Goal: Task Accomplishment & Management: Manage account settings

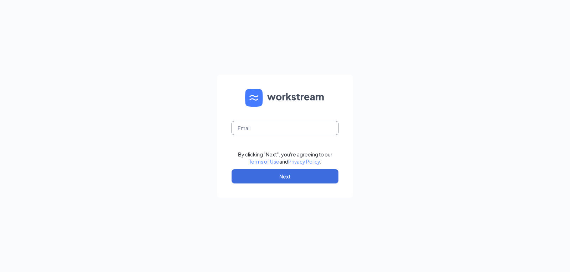
click at [262, 131] on input "text" at bounding box center [284, 128] width 107 height 14
type input "rachel.hebert@kaleocsc.com"
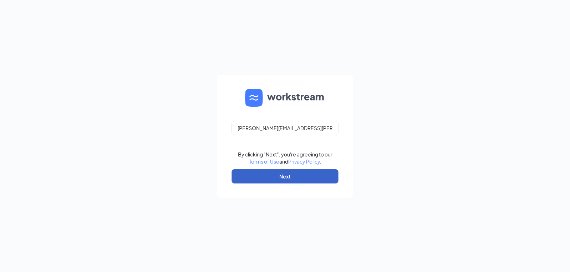
click at [298, 174] on button "Next" at bounding box center [284, 177] width 107 height 14
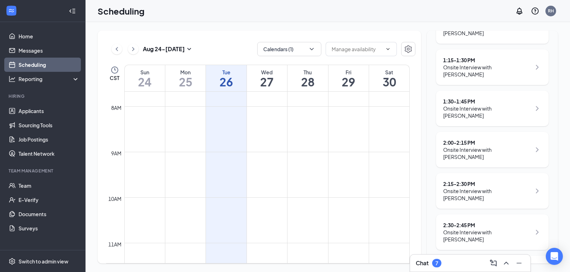
scroll to position [177, 0]
click at [485, 228] on div "Onsite Interview with anthony borne" at bounding box center [487, 235] width 88 height 14
click at [470, 221] on div "2:30 - 2:45 PM" at bounding box center [487, 224] width 88 height 7
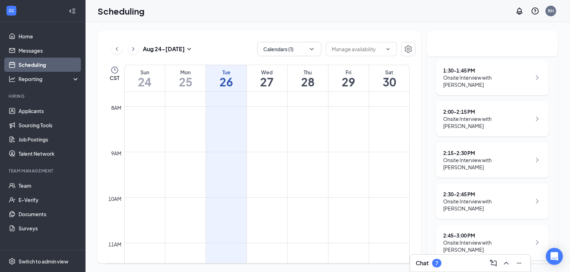
scroll to position [209, 0]
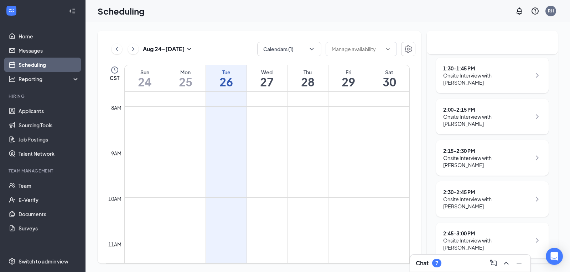
click at [533, 195] on icon "ChevronRight" at bounding box center [537, 199] width 9 height 9
click at [480, 196] on div "Onsite Interview with anthony borne" at bounding box center [487, 203] width 88 height 14
click at [27, 106] on link "Applicants" at bounding box center [49, 111] width 61 height 14
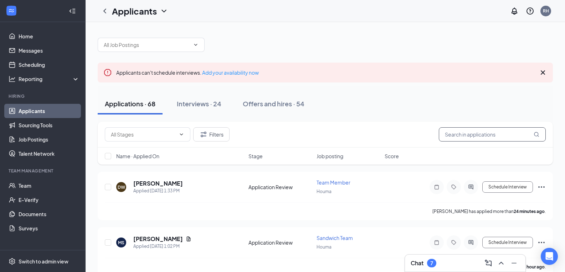
click at [487, 135] on input "text" at bounding box center [491, 135] width 107 height 14
type input "born"
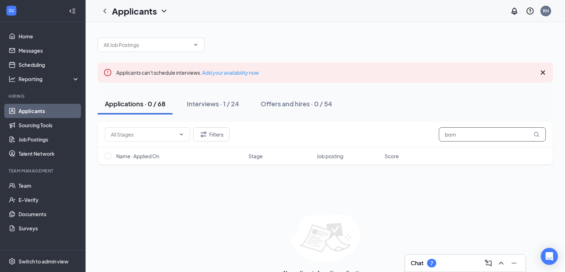
click at [477, 134] on input "born" at bounding box center [491, 135] width 107 height 14
click at [206, 111] on button "Interviews · 1 / 24" at bounding box center [213, 103] width 67 height 21
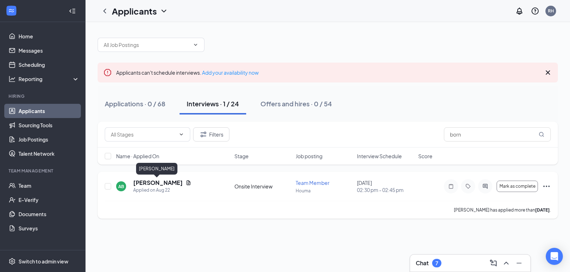
click at [145, 181] on h5 "[PERSON_NAME]" at bounding box center [158, 183] width 50 height 8
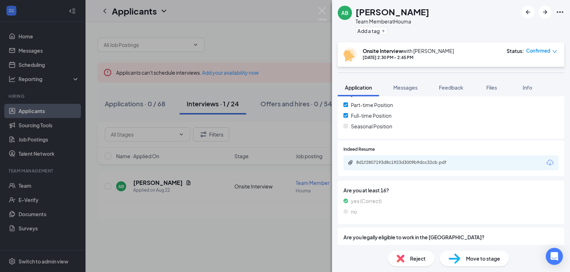
scroll to position [236, 0]
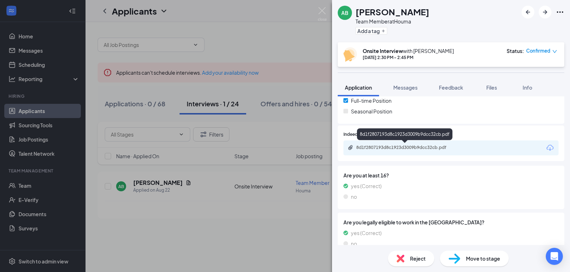
click at [418, 151] on div "8d1f2807193d8c1923d3009b9dcc32cb.pdf" at bounding box center [405, 148] width 115 height 7
click at [530, 89] on span "Info" at bounding box center [527, 87] width 10 height 6
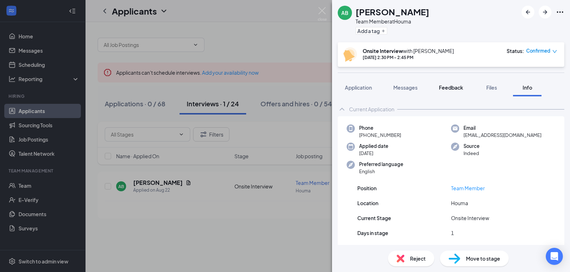
click at [446, 87] on span "Feedback" at bounding box center [451, 87] width 24 height 6
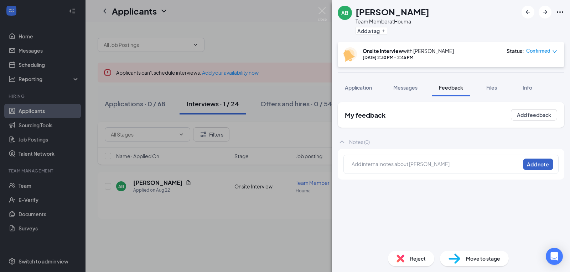
click at [547, 162] on button "Add note" at bounding box center [538, 164] width 30 height 11
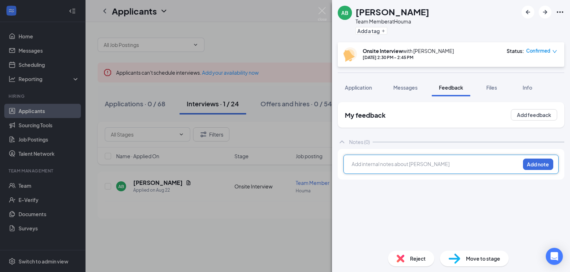
click at [454, 161] on div at bounding box center [436, 164] width 168 height 7
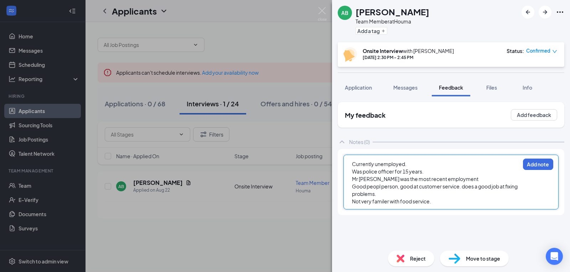
click at [393, 198] on div "Good peopl person, good at customer service. does a good job at fixing problems." at bounding box center [436, 190] width 168 height 15
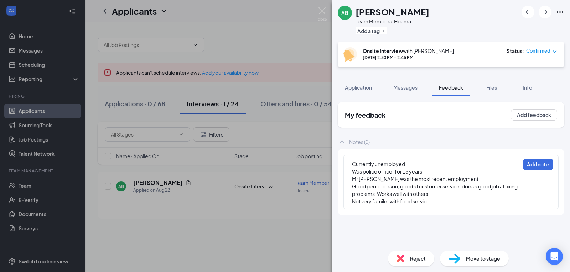
click at [437, 206] on div "Currently unemployed. Was police officer for 15 years. Mr Ronnies was the most …" at bounding box center [450, 182] width 215 height 55
click at [435, 204] on div "Not very familer with food service." at bounding box center [436, 201] width 168 height 7
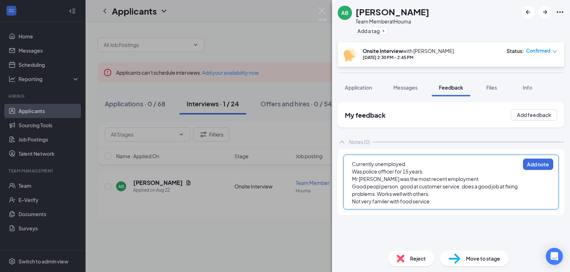
click at [449, 199] on div "Not very familer with food service." at bounding box center [436, 201] width 168 height 7
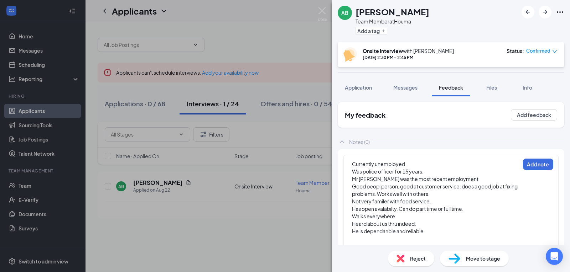
scroll to position [7, 0]
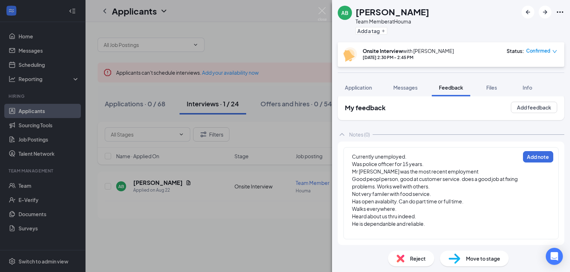
click at [362, 234] on div at bounding box center [436, 231] width 168 height 7
click at [361, 232] on div at bounding box center [436, 231] width 168 height 7
click at [355, 235] on div at bounding box center [436, 231] width 168 height 7
click at [380, 234] on div at bounding box center [436, 231] width 168 height 7
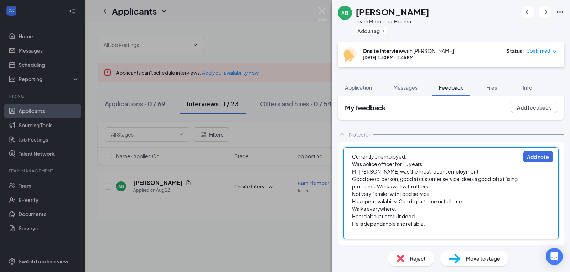
click at [371, 230] on div at bounding box center [436, 231] width 168 height 7
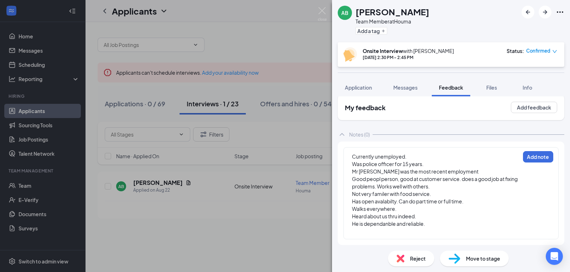
scroll to position [0, 0]
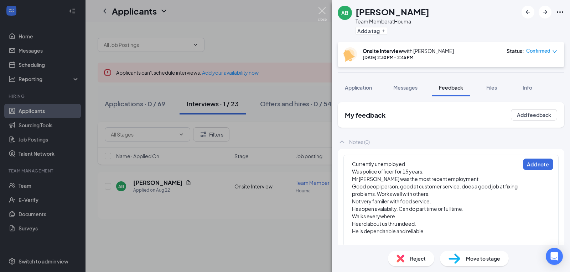
click at [324, 16] on img at bounding box center [322, 14] width 9 height 14
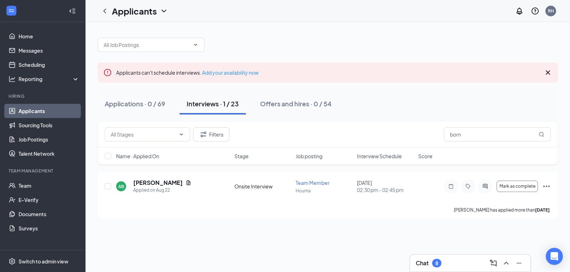
click at [547, 73] on icon "Cross" at bounding box center [548, 73] width 4 height 4
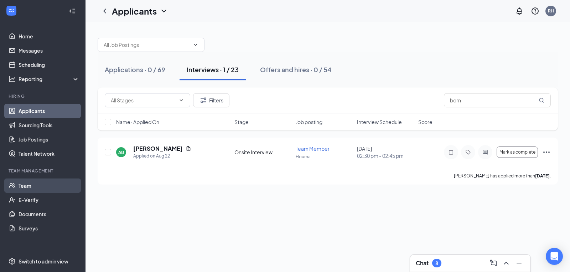
click at [22, 189] on link "Team" at bounding box center [49, 186] width 61 height 14
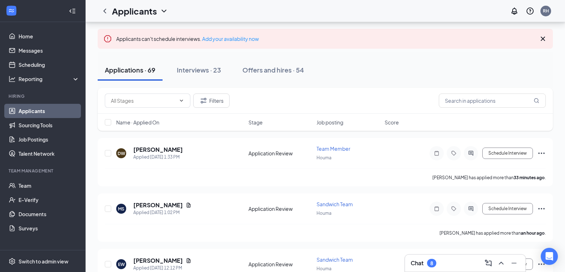
scroll to position [35, 0]
click at [203, 65] on div "Interviews · 23" at bounding box center [199, 68] width 44 height 9
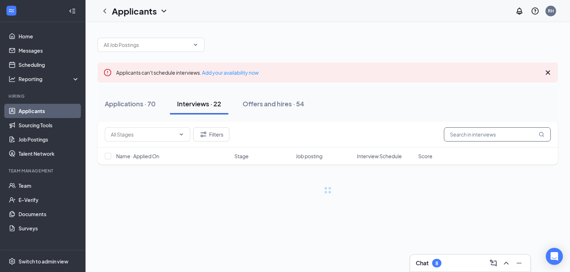
click at [473, 136] on input "text" at bounding box center [497, 135] width 107 height 14
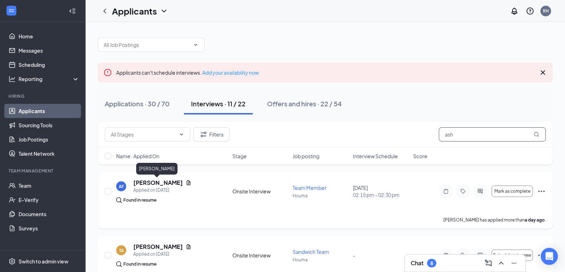
type input "ash"
click at [149, 184] on h5 "[PERSON_NAME]" at bounding box center [158, 183] width 50 height 8
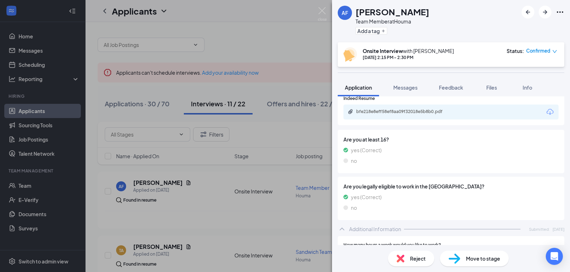
scroll to position [285, 0]
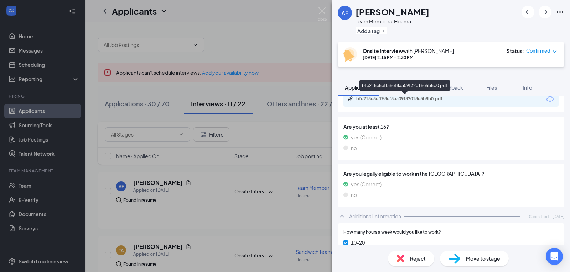
click at [442, 97] on div "bfe218e8eff58ef8aa09f32018e5b8b0.pdf" at bounding box center [406, 99] width 100 height 6
click at [458, 85] on span "Feedback" at bounding box center [451, 87] width 24 height 6
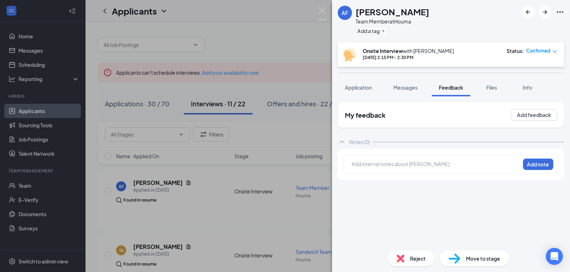
click at [438, 168] on div at bounding box center [436, 165] width 168 height 9
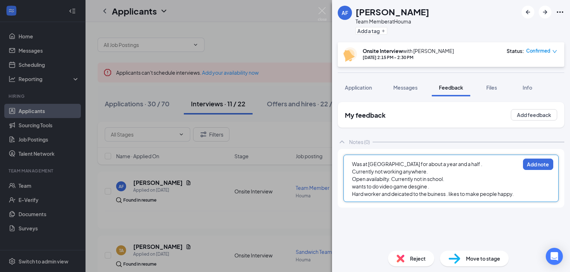
click at [450, 196] on span "Hard worker and deicated to the buiness . likes to make people happy." at bounding box center [433, 194] width 162 height 6
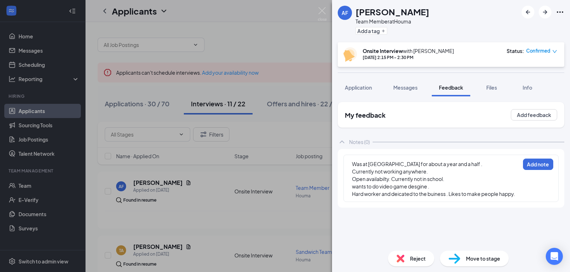
click at [525, 195] on div "Was at [GEOGRAPHIC_DATA] for about a year and a half . Currently not working an…" at bounding box center [450, 178] width 215 height 47
click at [519, 196] on div "Hard worker and deicated to the buiness . Likes to make people happy." at bounding box center [436, 194] width 168 height 7
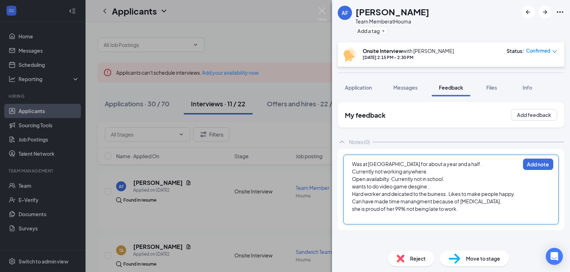
click at [371, 215] on div at bounding box center [436, 216] width 168 height 7
click at [463, 165] on span "Was at [GEOGRAPHIC_DATA] for about a year and a half ." at bounding box center [417, 164] width 130 height 6
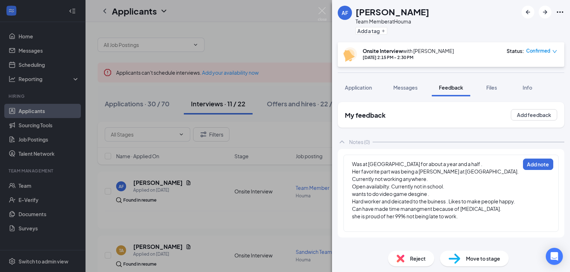
drag, startPoint x: 396, startPoint y: 229, endPoint x: 386, endPoint y: 223, distance: 11.2
click at [386, 223] on div "Was at [GEOGRAPHIC_DATA] for about a year and a half . Her favorite part was be…" at bounding box center [450, 193] width 215 height 77
click at [386, 223] on div at bounding box center [436, 223] width 168 height 7
click at [405, 222] on div "Can start [DATE]." at bounding box center [436, 223] width 168 height 7
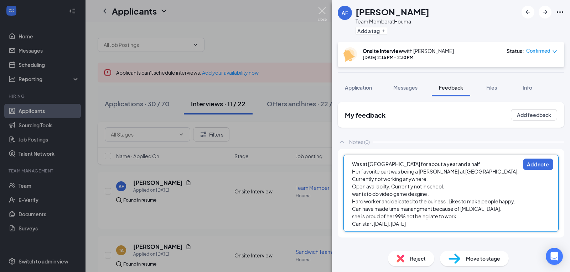
click at [319, 12] on img at bounding box center [322, 14] width 9 height 14
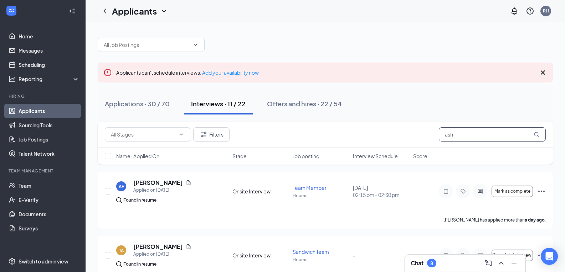
drag, startPoint x: 463, startPoint y: 132, endPoint x: 431, endPoint y: 132, distance: 32.8
click at [431, 132] on div "Filters ash" at bounding box center [325, 135] width 441 height 14
type input "rose"
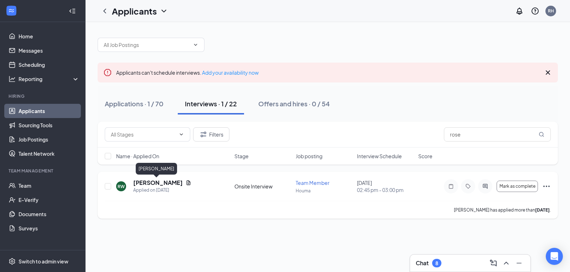
click at [150, 180] on h5 "[PERSON_NAME]" at bounding box center [158, 183] width 50 height 8
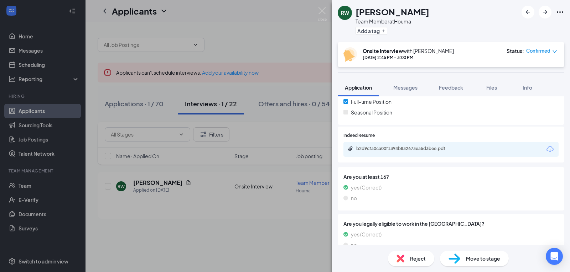
scroll to position [210, 0]
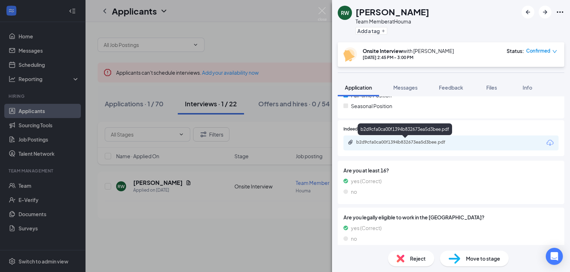
click at [448, 142] on div "b2d9cfa0ca00f1394b832673ea5d3bee.pdf" at bounding box center [406, 143] width 100 height 6
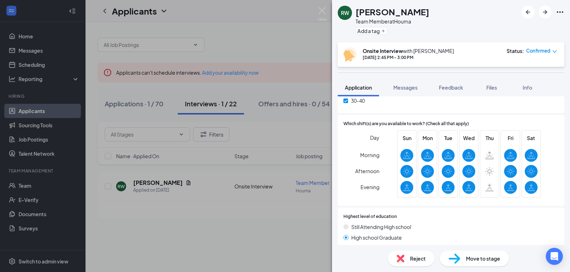
scroll to position [422, 0]
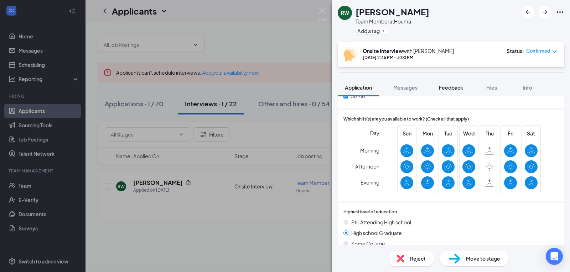
click at [445, 85] on span "Feedback" at bounding box center [451, 87] width 24 height 6
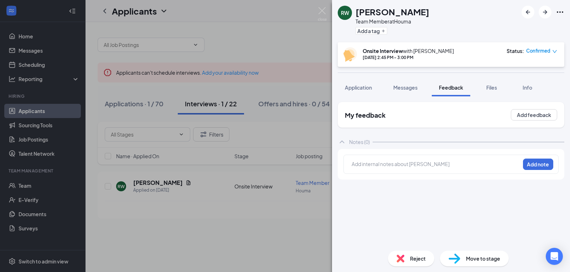
click at [366, 164] on div at bounding box center [436, 164] width 168 height 7
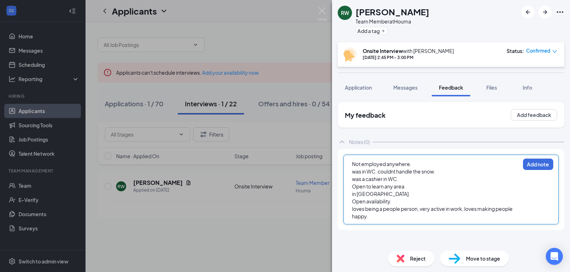
click at [383, 218] on div "loves being a people person, very active in work, loves making people happy." at bounding box center [436, 213] width 168 height 15
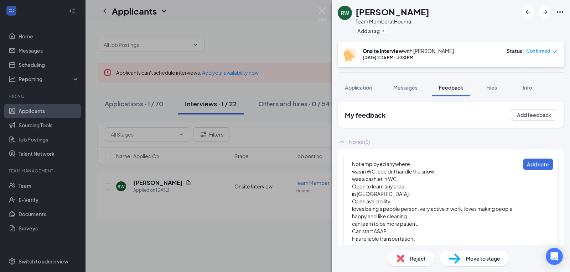
scroll to position [15, 0]
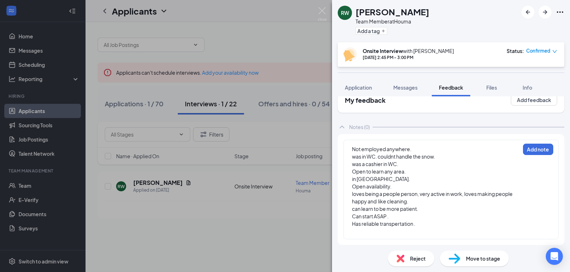
click at [363, 231] on div at bounding box center [436, 231] width 168 height 7
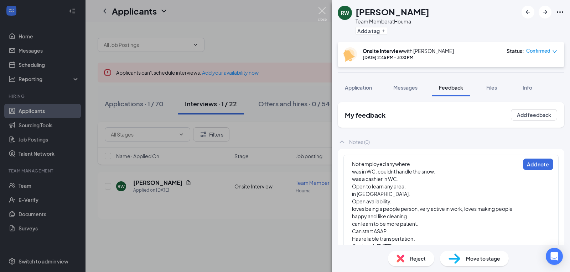
click at [323, 11] on img at bounding box center [322, 14] width 9 height 14
